Goal: Contribute content

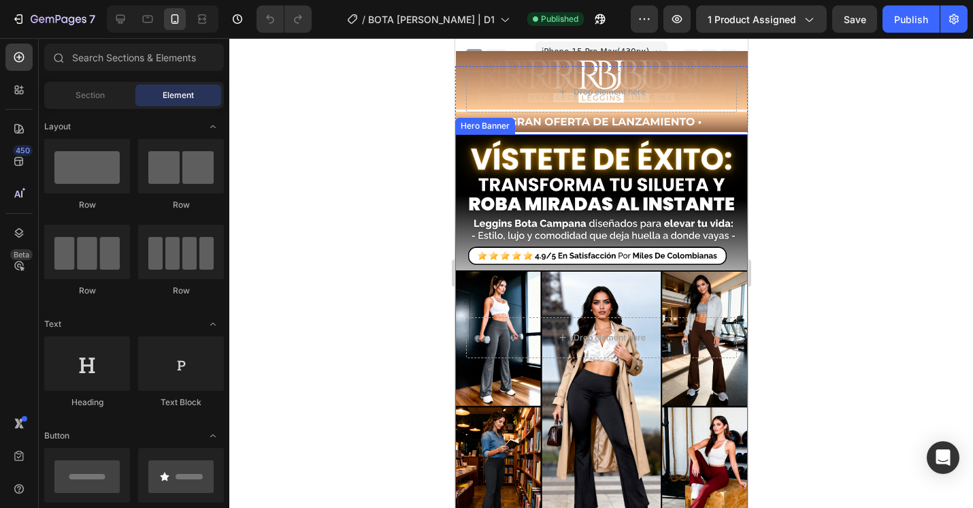
click at [565, 238] on div "Overlay" at bounding box center [601, 337] width 293 height 406
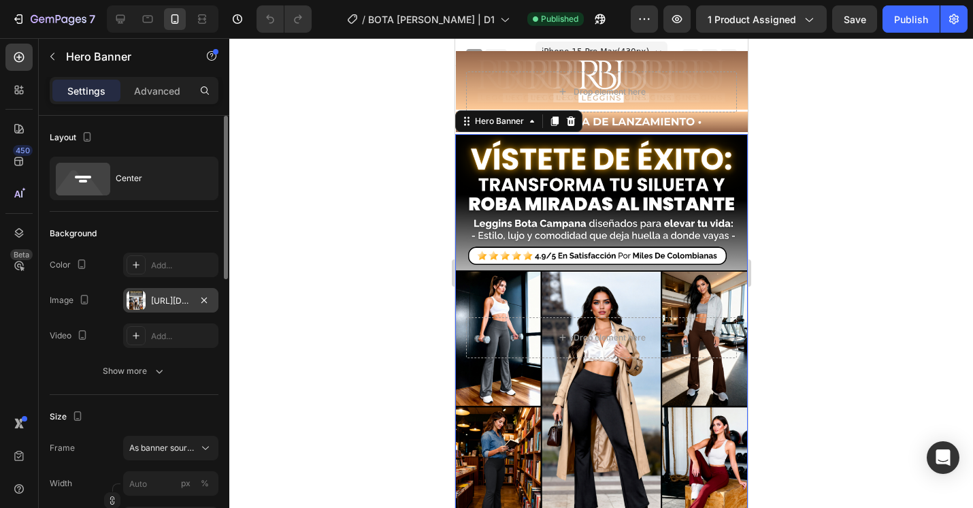
click at [168, 289] on div "[URL][DOMAIN_NAME]" at bounding box center [170, 300] width 95 height 25
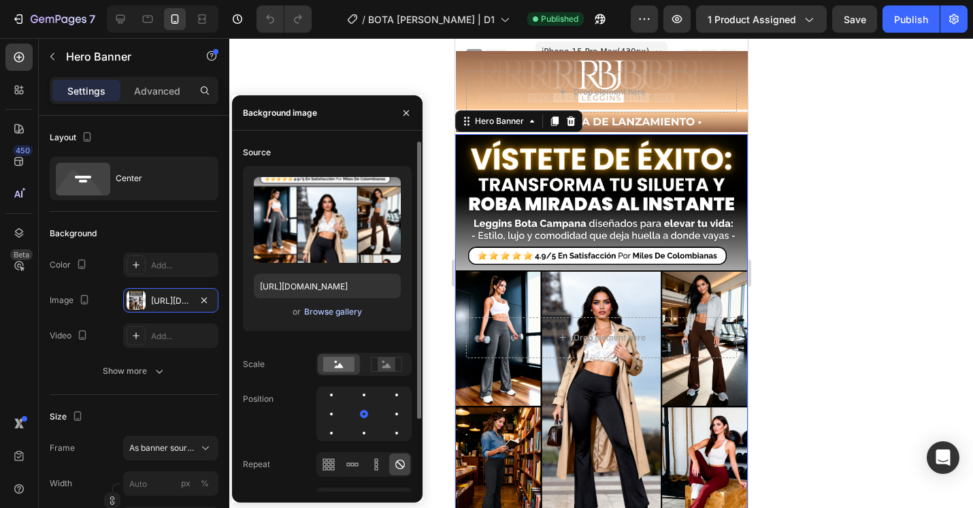
click at [321, 312] on div "Browse gallery" at bounding box center [333, 312] width 58 height 12
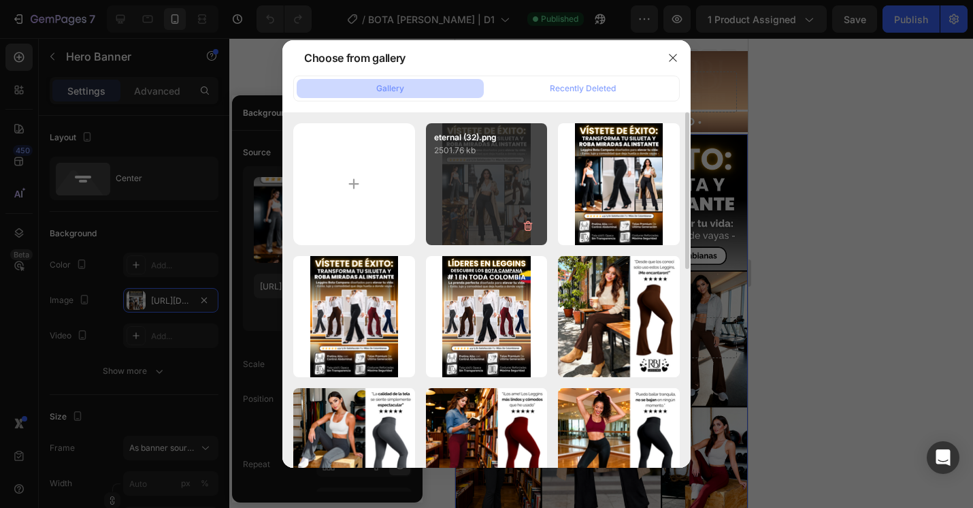
click at [455, 209] on div "eternal (32).png 2501.76 kb" at bounding box center [487, 184] width 122 height 122
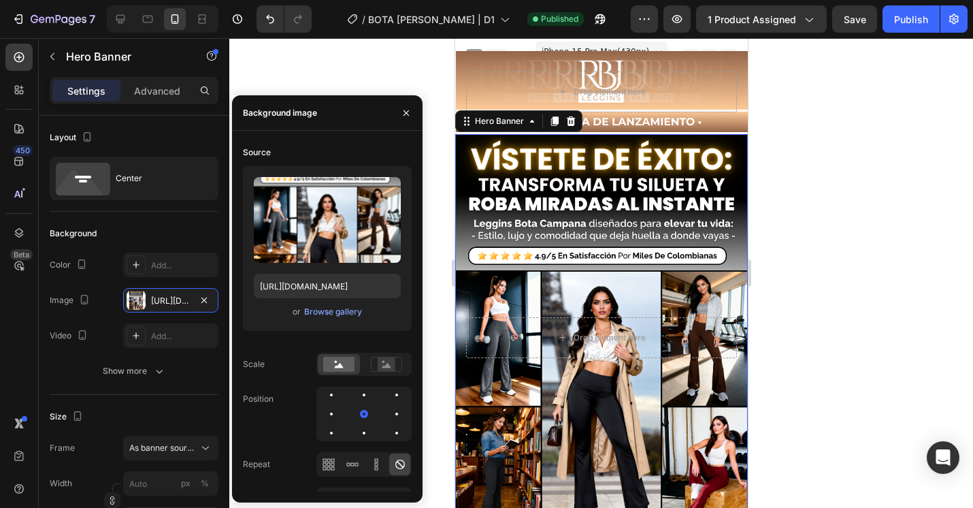
click at [494, 297] on div "Overlay" at bounding box center [601, 337] width 293 height 406
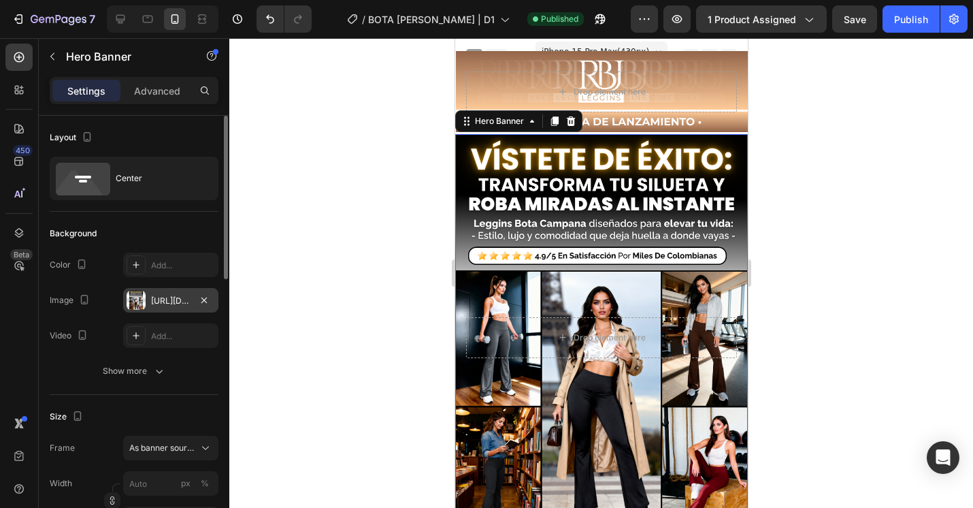
click at [189, 299] on div "[URL][DOMAIN_NAME]" at bounding box center [170, 301] width 39 height 12
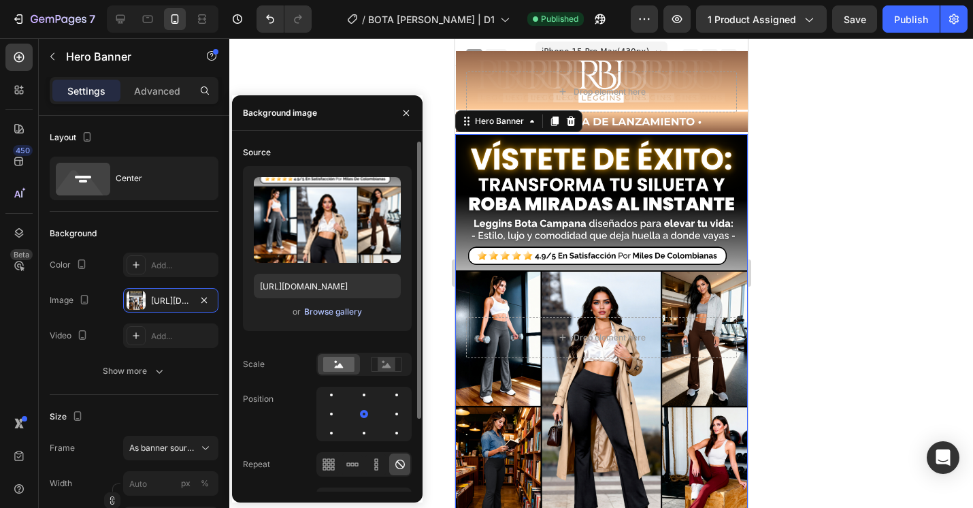
click at [321, 308] on div "Browse gallery" at bounding box center [333, 312] width 58 height 12
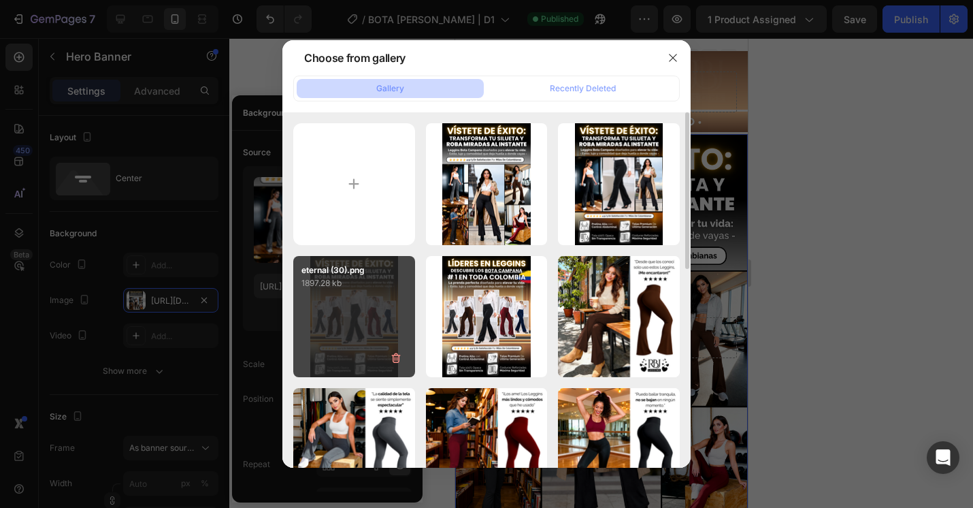
click at [342, 335] on div "eternal (30).png 1897.28 kb" at bounding box center [354, 317] width 122 height 122
type input "[URL][DOMAIN_NAME]"
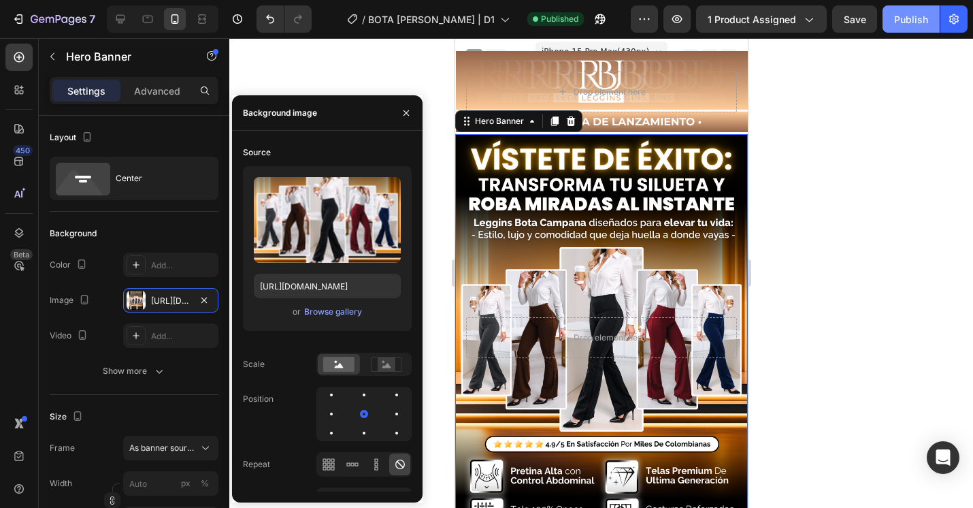
click at [904, 11] on button "Publish" at bounding box center [911, 18] width 57 height 27
